Goal: Task Accomplishment & Management: Use online tool/utility

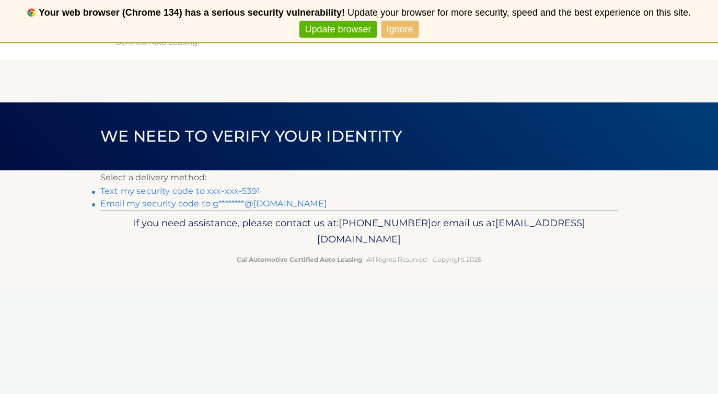
click at [209, 188] on link "Text my security code to xxx-xxx-5391" at bounding box center [180, 191] width 160 height 10
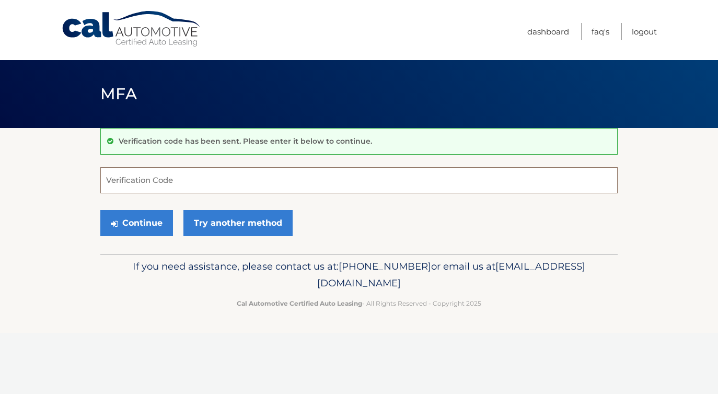
click at [205, 186] on input "Verification Code" at bounding box center [358, 180] width 517 height 26
click at [201, 182] on input "Verification Code" at bounding box center [358, 180] width 517 height 26
type input "520913"
click at [150, 218] on button "Continue" at bounding box center [136, 223] width 73 height 26
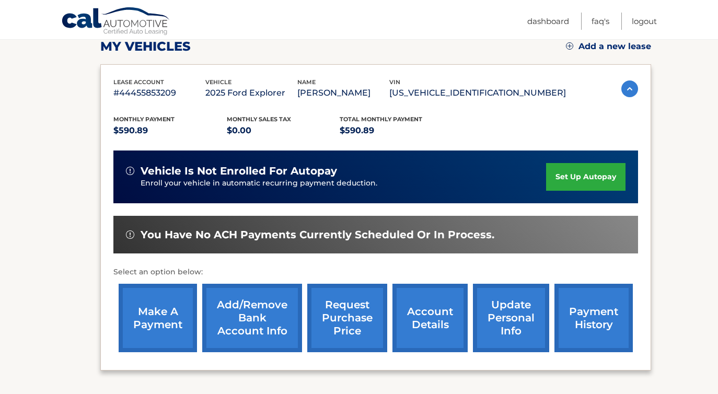
scroll to position [155, 0]
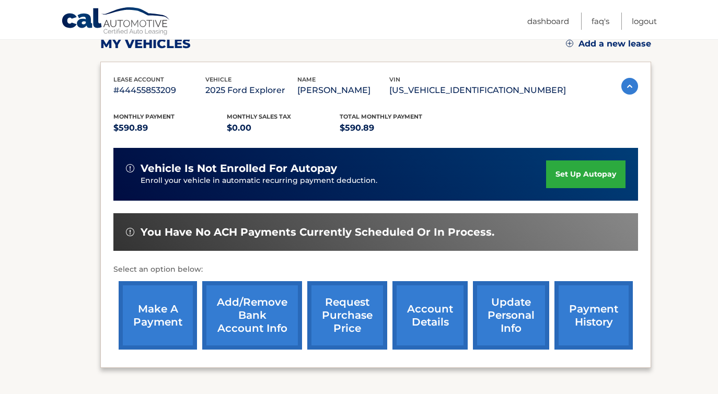
click at [138, 302] on link "make a payment" at bounding box center [158, 315] width 78 height 68
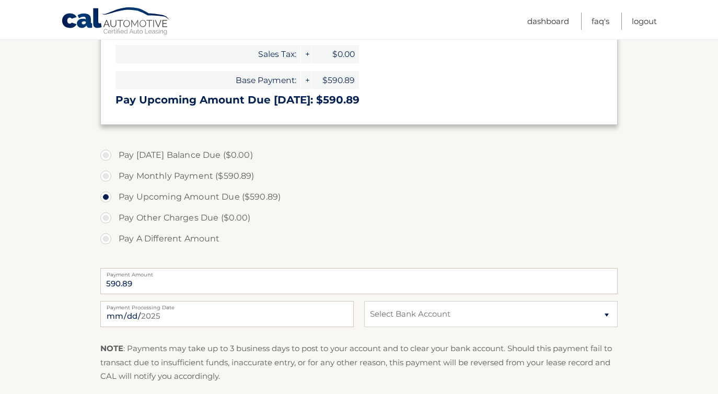
scroll to position [220, 0]
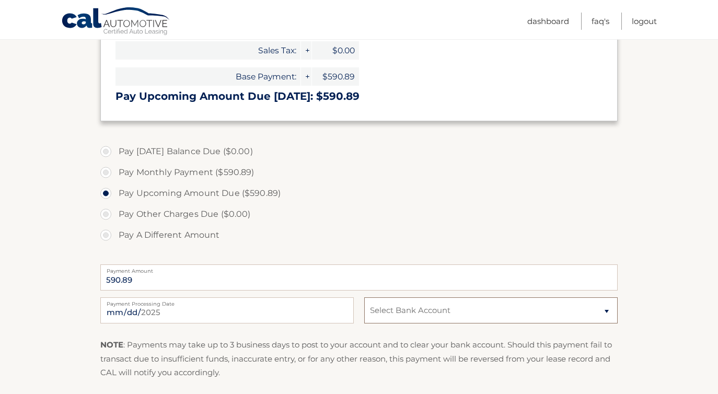
click at [419, 312] on select "Select Bank Account Checking XCEL FEDERAL CREDIT UNION *****1694 Checking USAA …" at bounding box center [490, 310] width 253 height 26
select select "OGIyMDdkNGYtY2NhYi00MGU5LTljZDUtMTQ1N2QzZDJkZDNm"
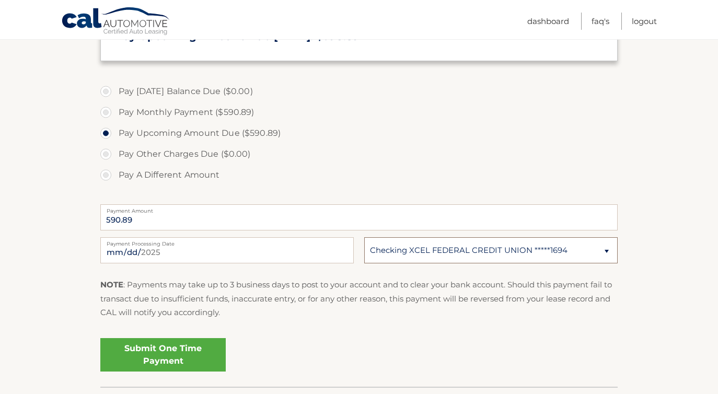
scroll to position [281, 0]
click at [172, 358] on link "Submit One Time Payment" at bounding box center [162, 353] width 125 height 33
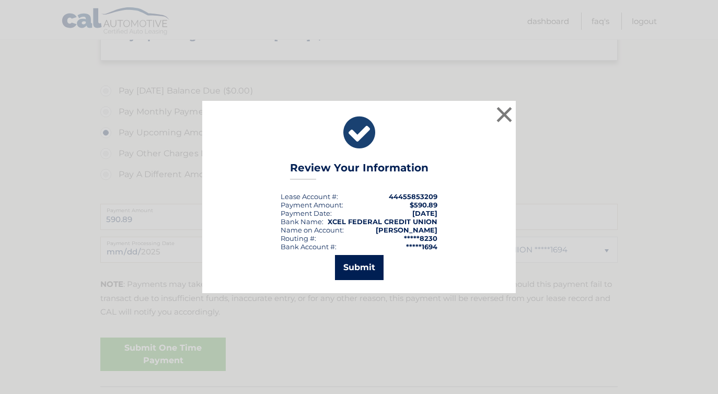
click at [356, 271] on button "Submit" at bounding box center [359, 267] width 49 height 25
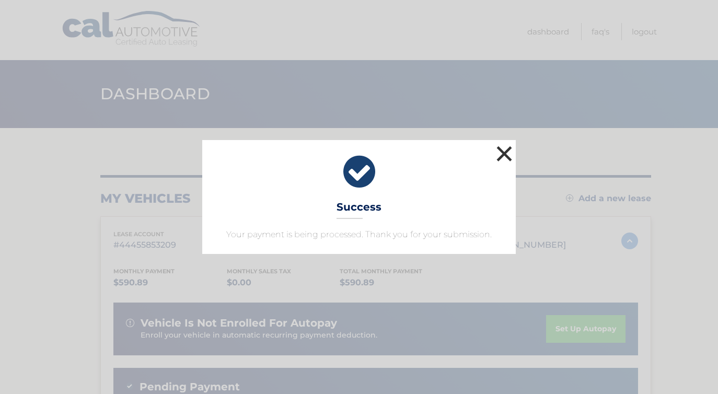
click at [502, 157] on button "×" at bounding box center [503, 153] width 21 height 21
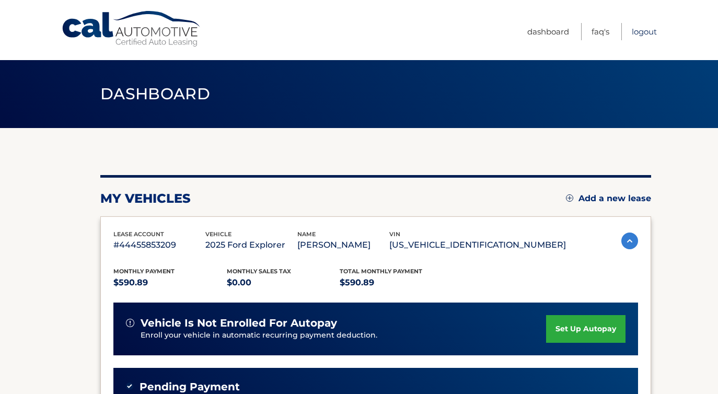
click at [634, 32] on link "Logout" at bounding box center [643, 31] width 25 height 17
